Goal: Transaction & Acquisition: Purchase product/service

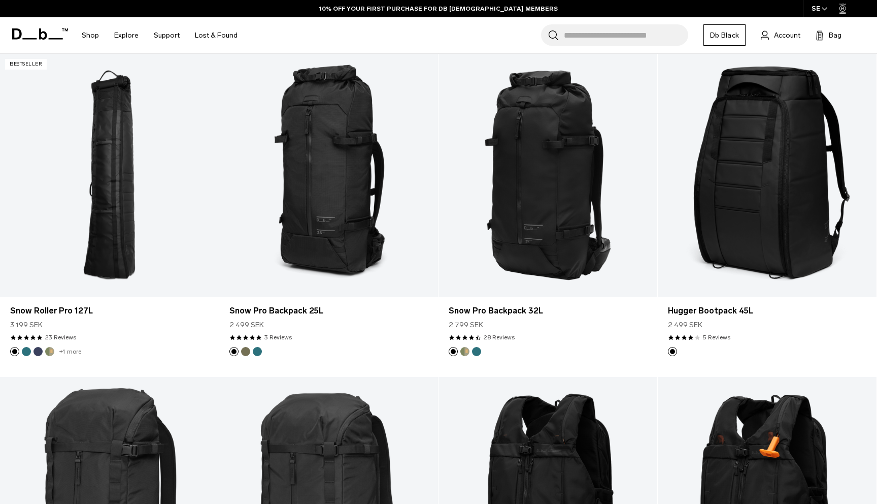
scroll to position [178, 0]
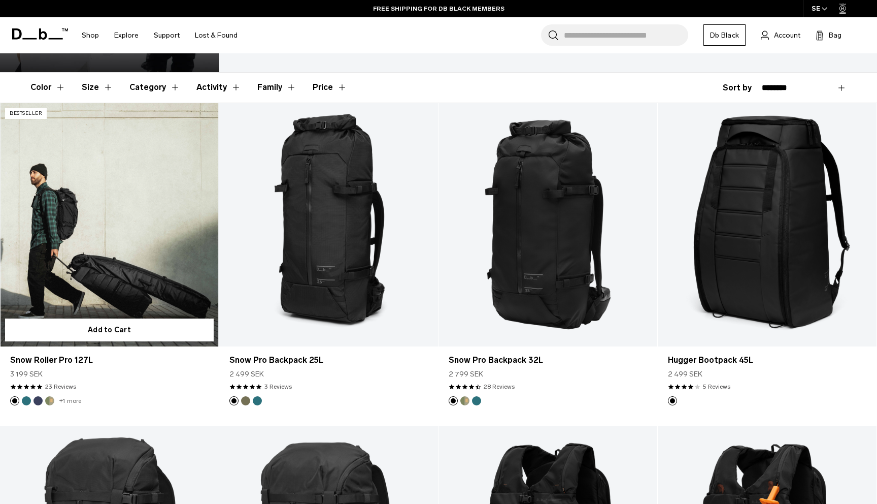
click at [105, 261] on link "Snow Roller Pro 127L" at bounding box center [109, 224] width 219 height 243
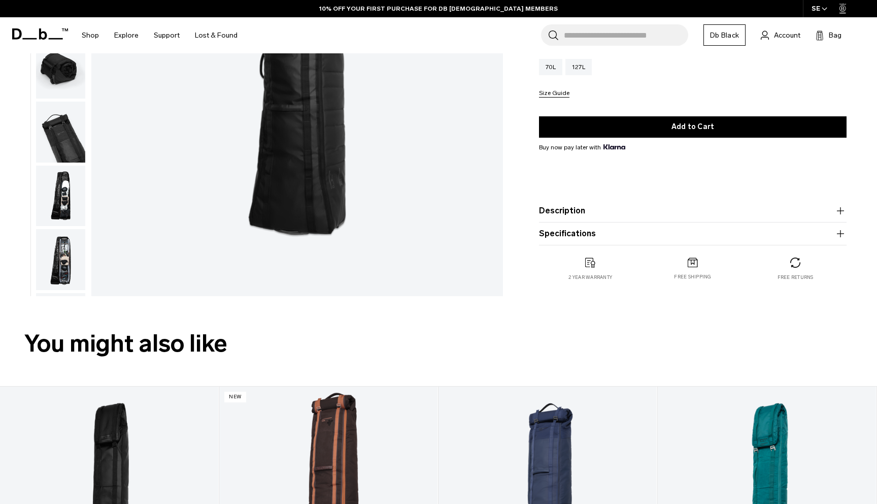
scroll to position [305, 0]
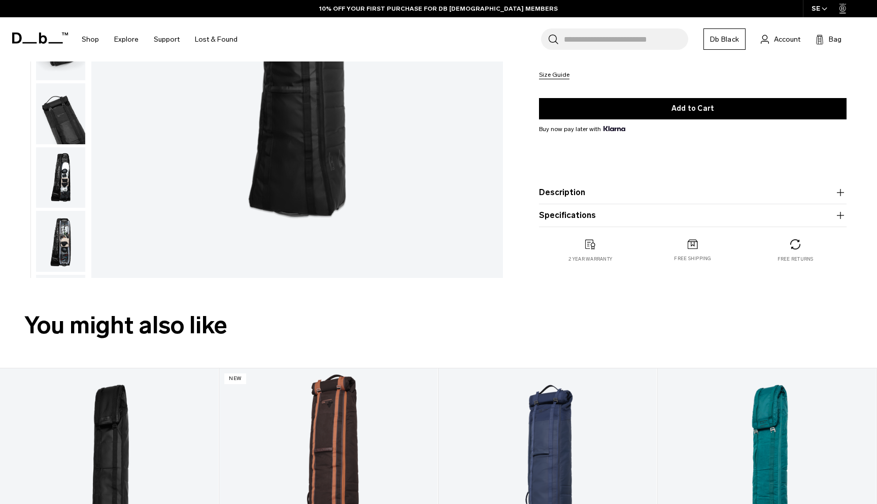
click at [67, 240] on img "button" at bounding box center [60, 241] width 49 height 61
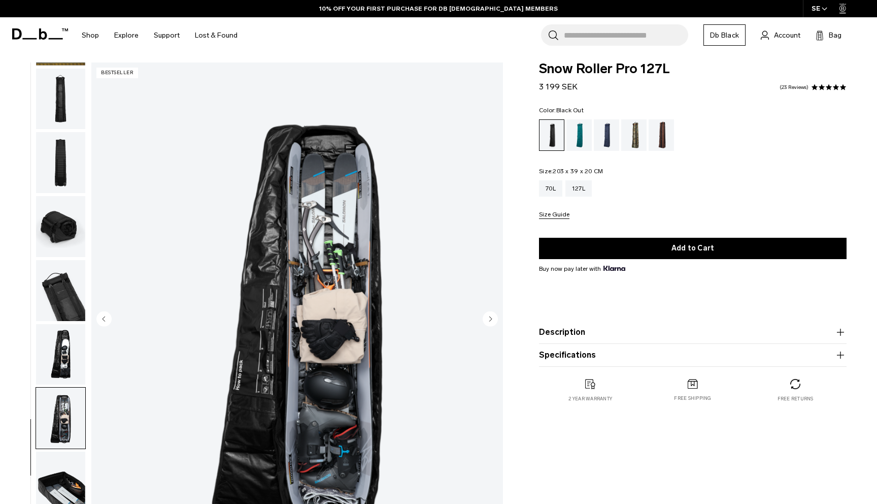
scroll to position [11, 0]
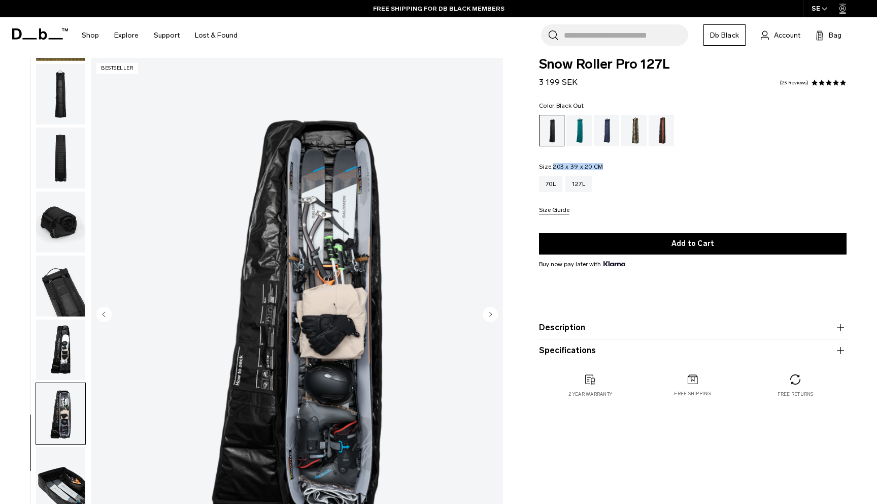
drag, startPoint x: 610, startPoint y: 166, endPoint x: 554, endPoint y: 166, distance: 56.4
click at [554, 166] on fieldset "Size: 203 x 39 x 20 CM Out of stock 70L 127L Size Guide" at bounding box center [693, 188] width 308 height 51
copy span "203 x 39 x 20 CM"
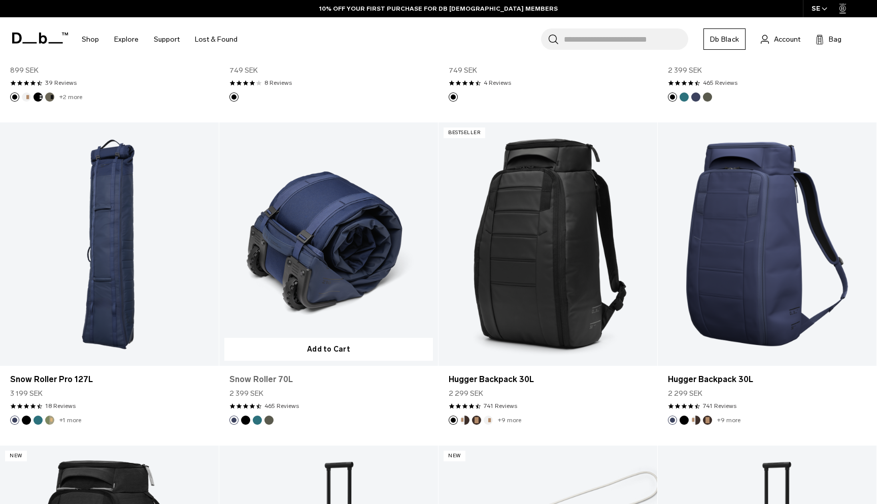
scroll to position [1111, 0]
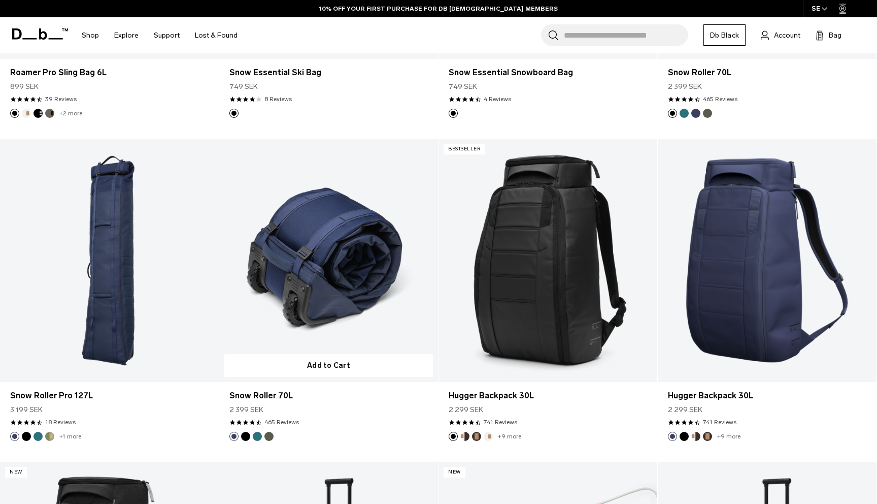
click at [317, 239] on link "Snow Roller 70L" at bounding box center [328, 260] width 219 height 243
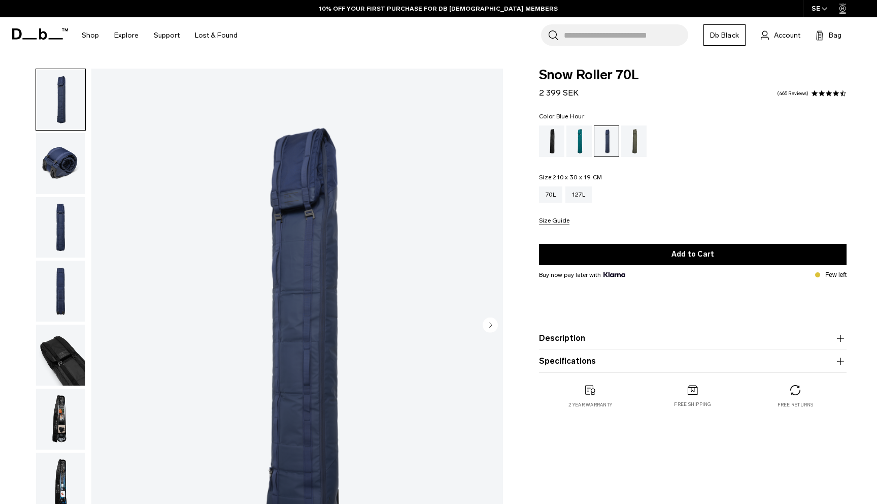
click at [67, 411] on img "button" at bounding box center [60, 418] width 49 height 61
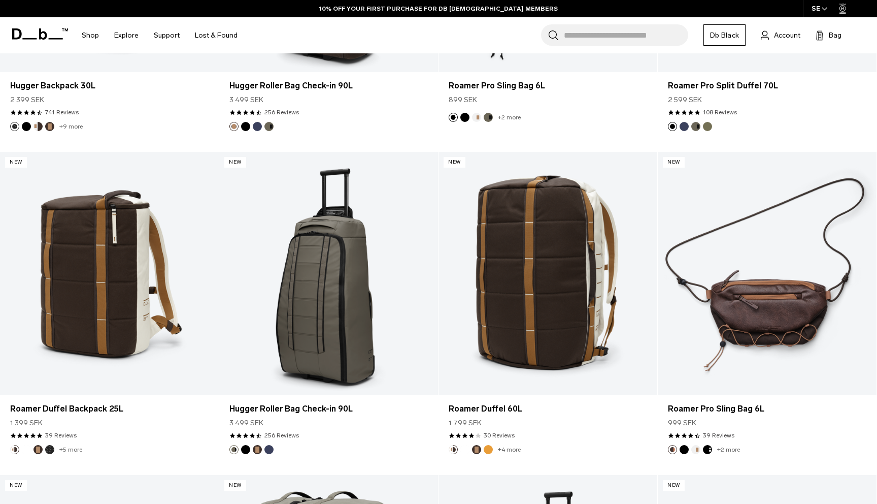
scroll to position [2377, 0]
